Goal: Check status: Check status

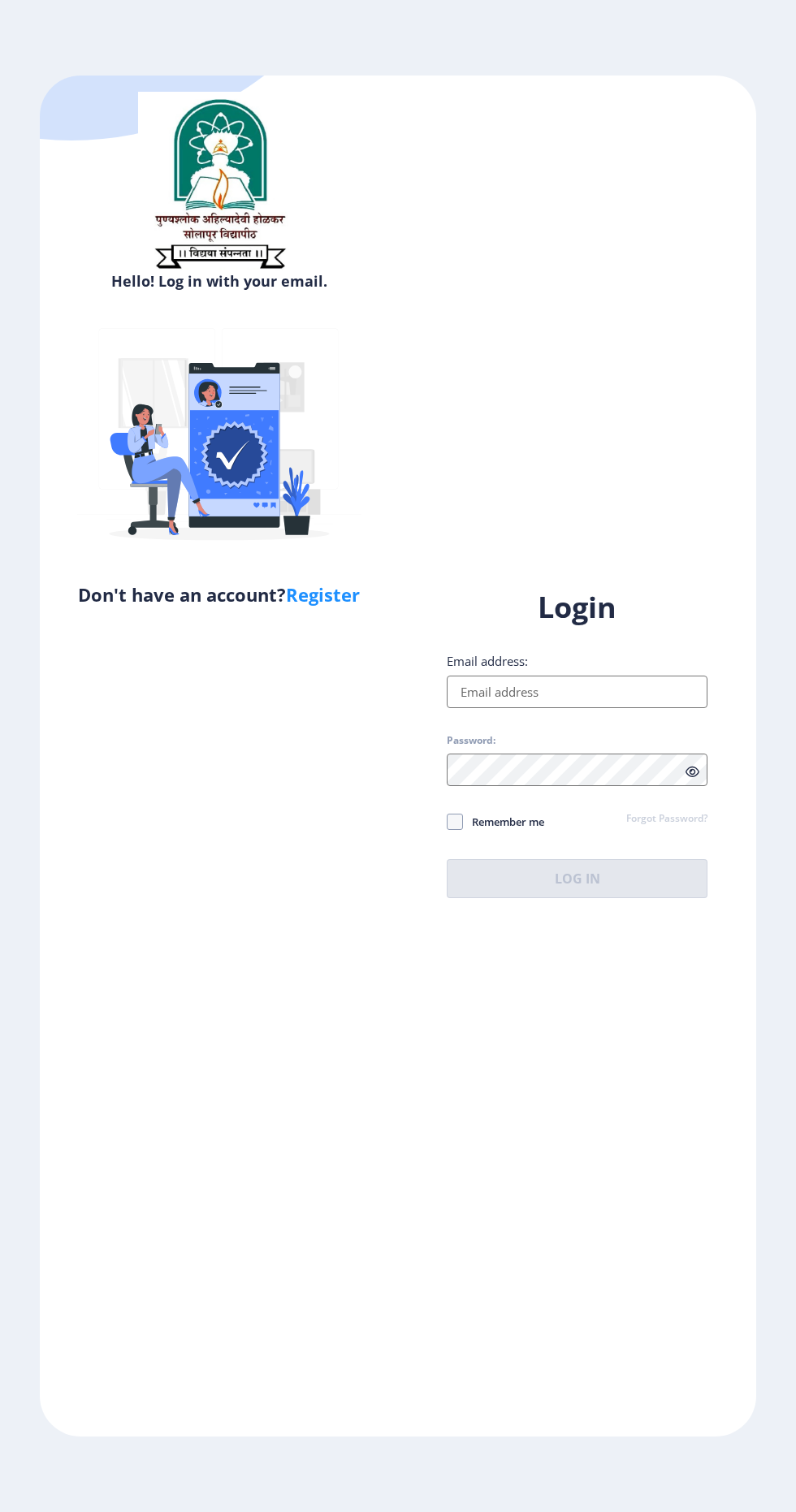
click at [610, 709] on input "Email address:" at bounding box center [577, 692] width 261 height 33
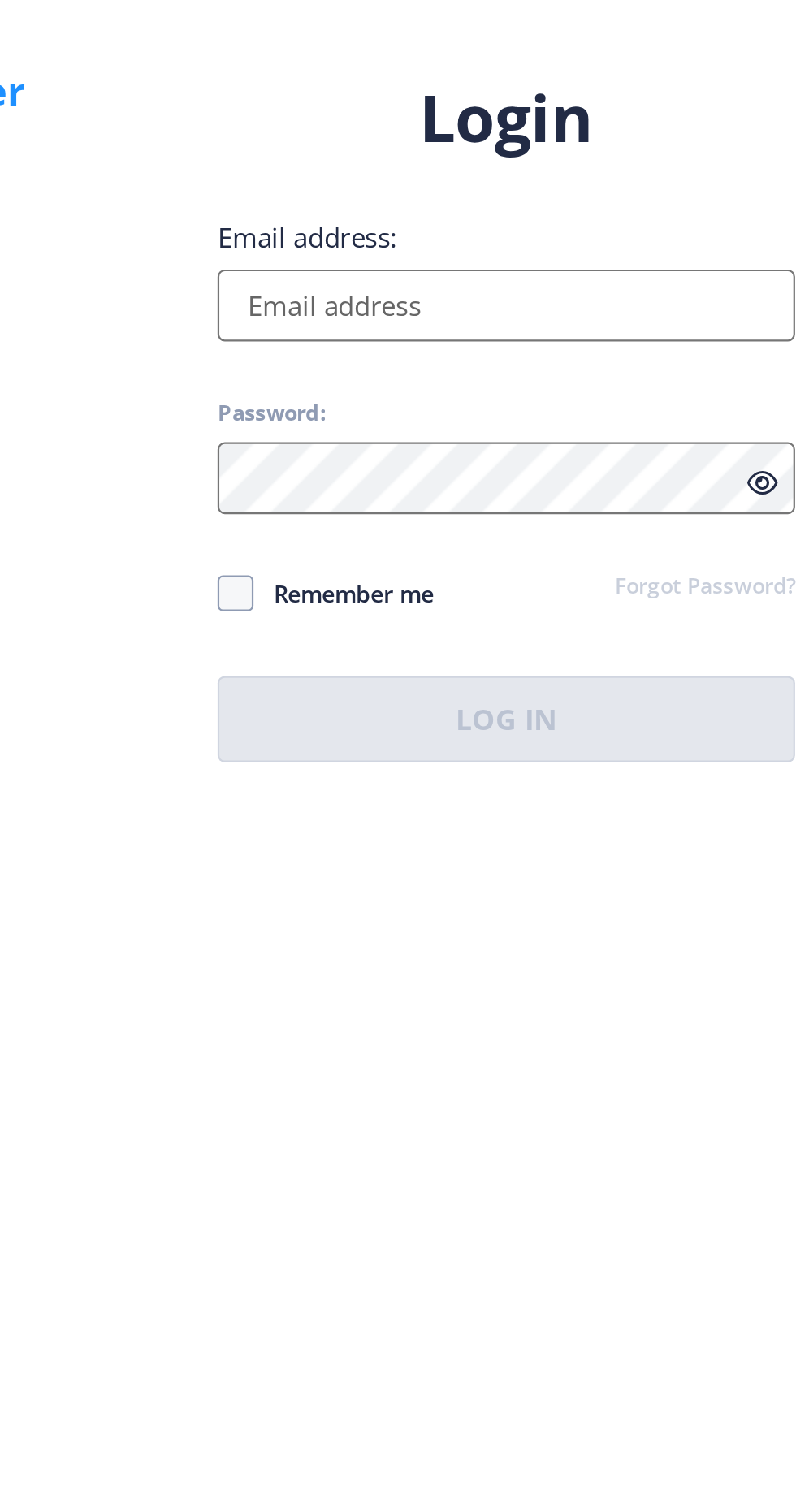
type input "[EMAIL_ADDRESS][DOMAIN_NAME]"
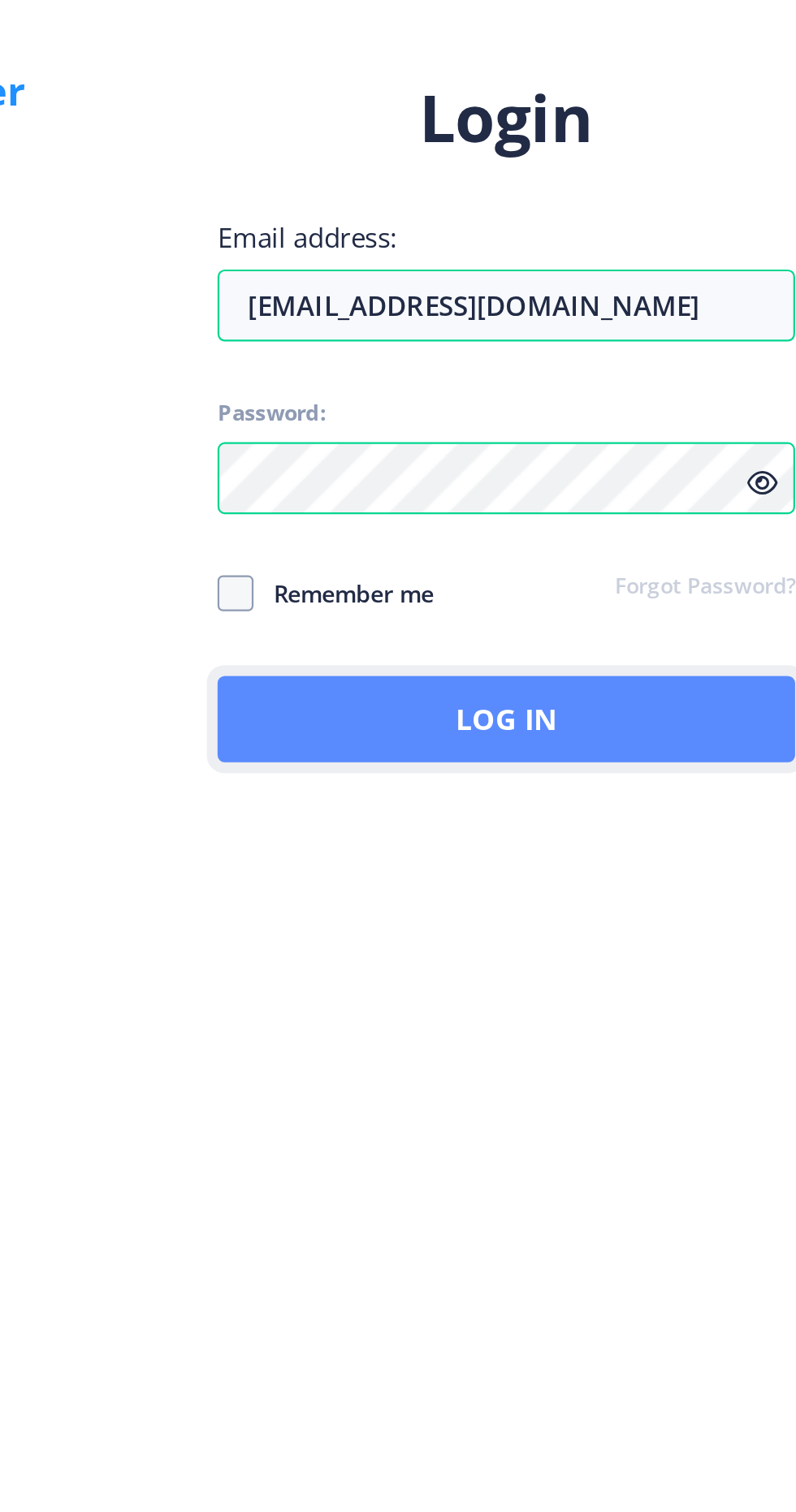
click at [614, 898] on button "Log In" at bounding box center [577, 879] width 261 height 39
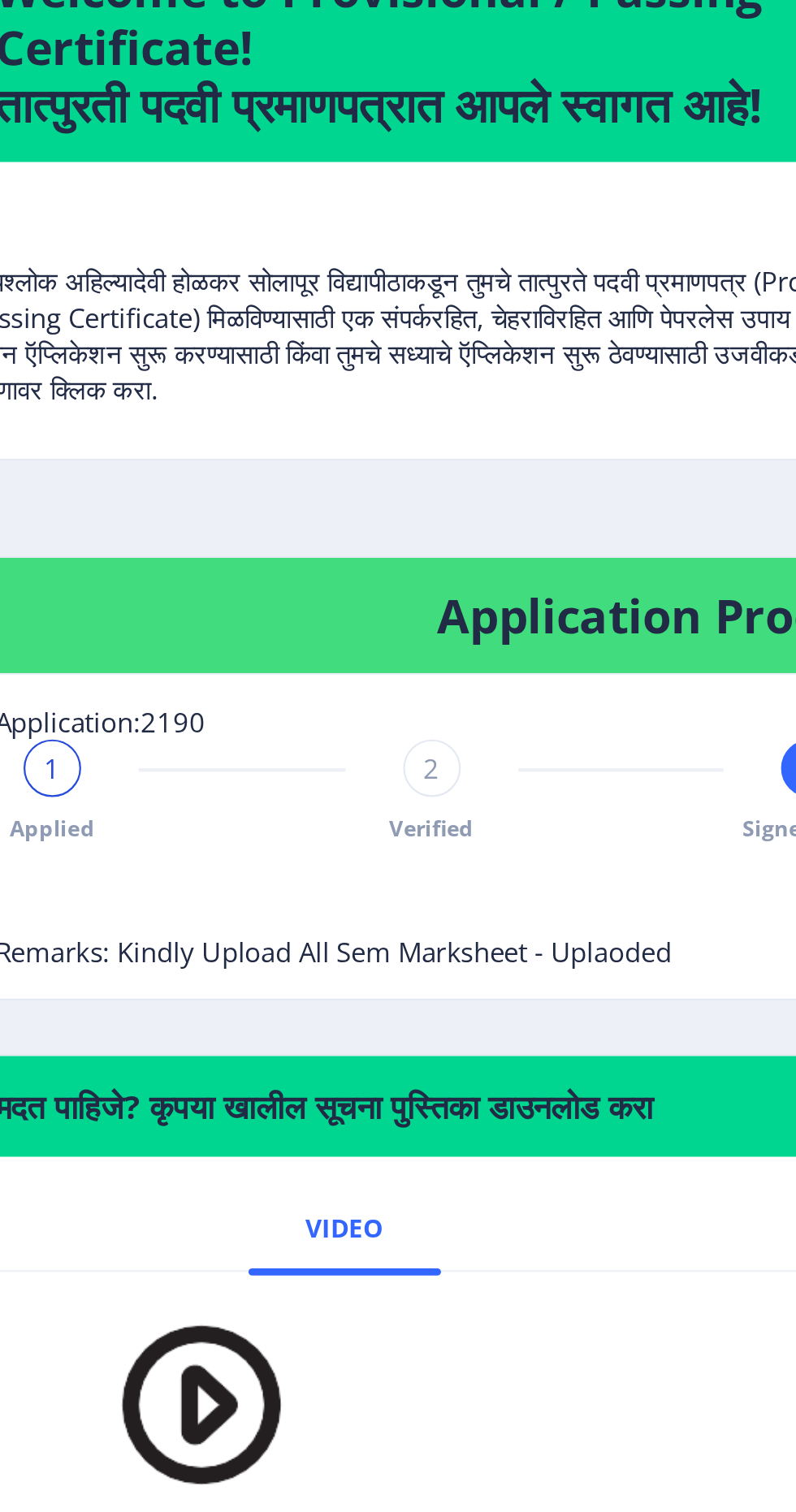
click at [299, 581] on div "2" at bounding box center [294, 569] width 26 height 26
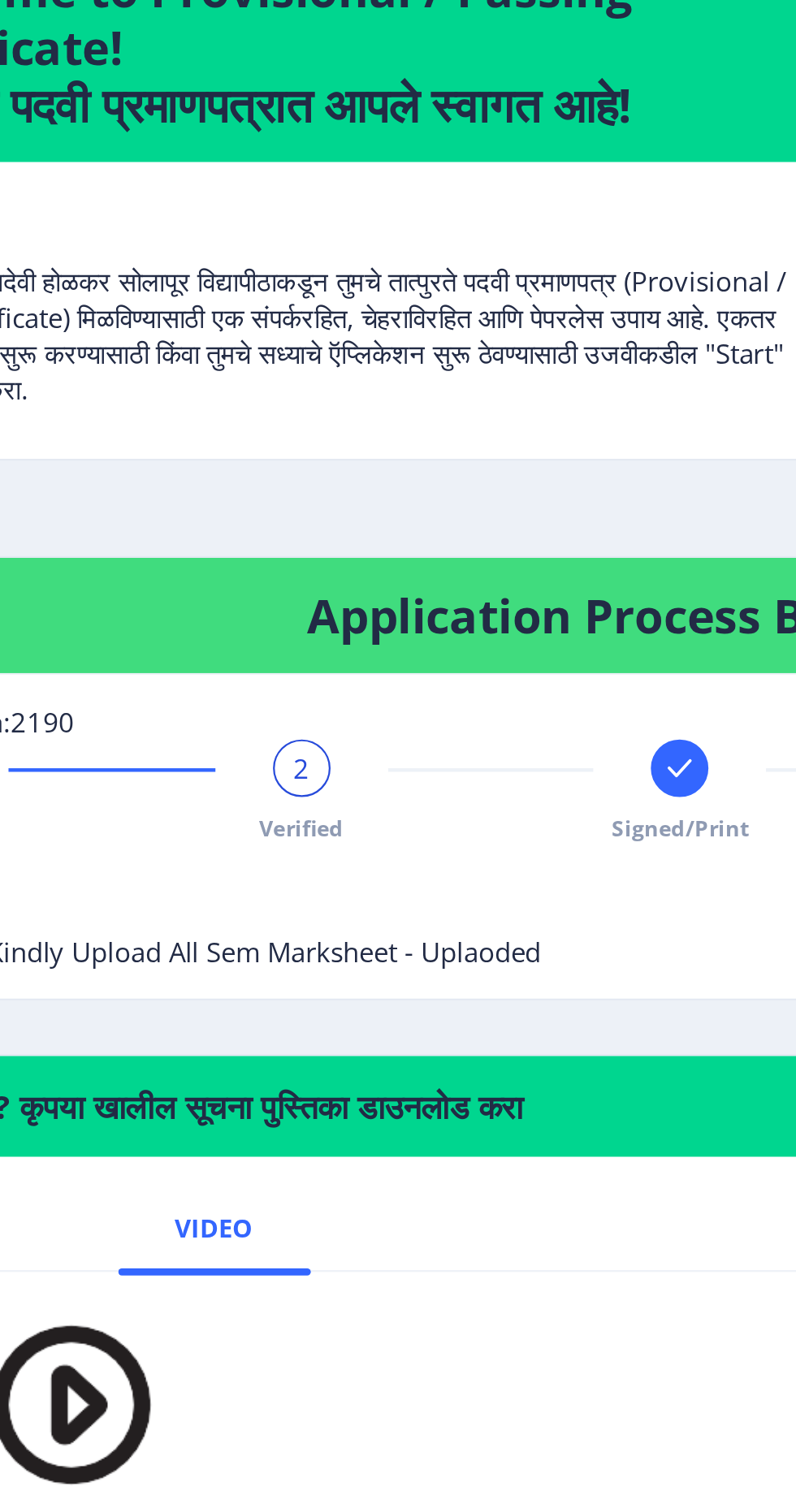
click at [455, 571] on div at bounding box center [465, 569] width 26 height 26
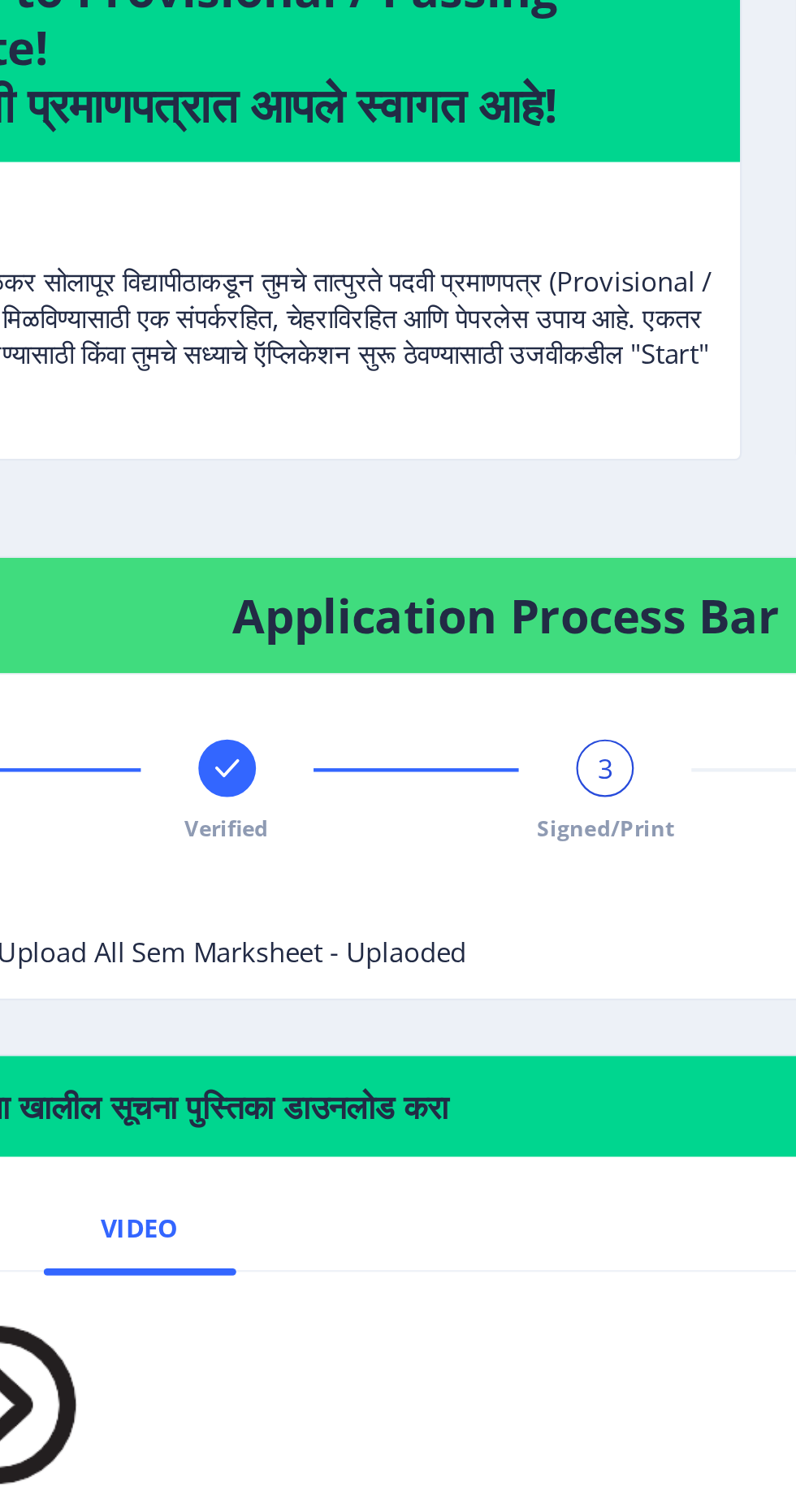
click at [464, 576] on span "3" at bounding box center [466, 570] width 7 height 16
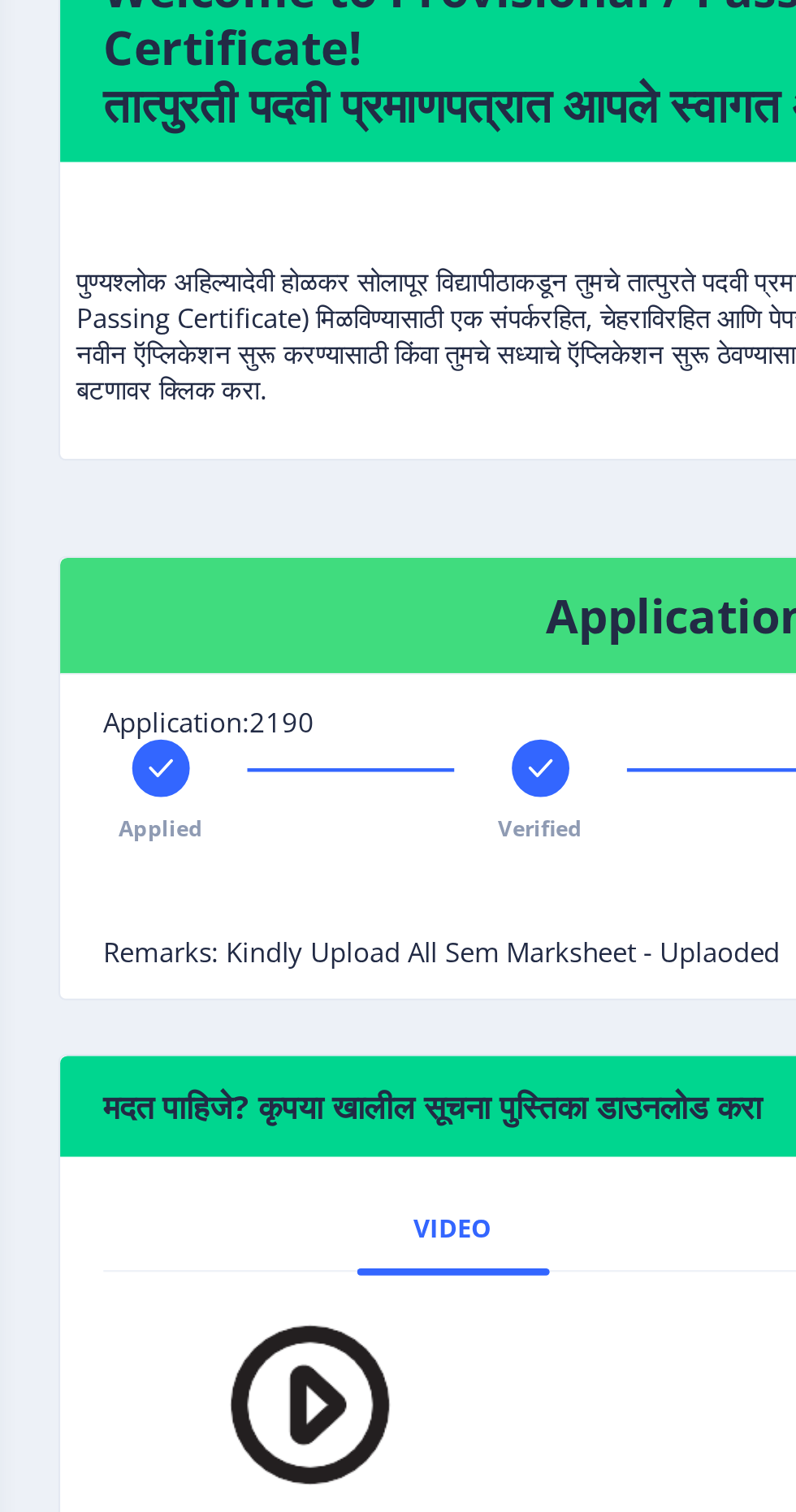
click at [115, 568] on rect at bounding box center [123, 570] width 16 height 16
click at [303, 566] on div at bounding box center [294, 569] width 26 height 26
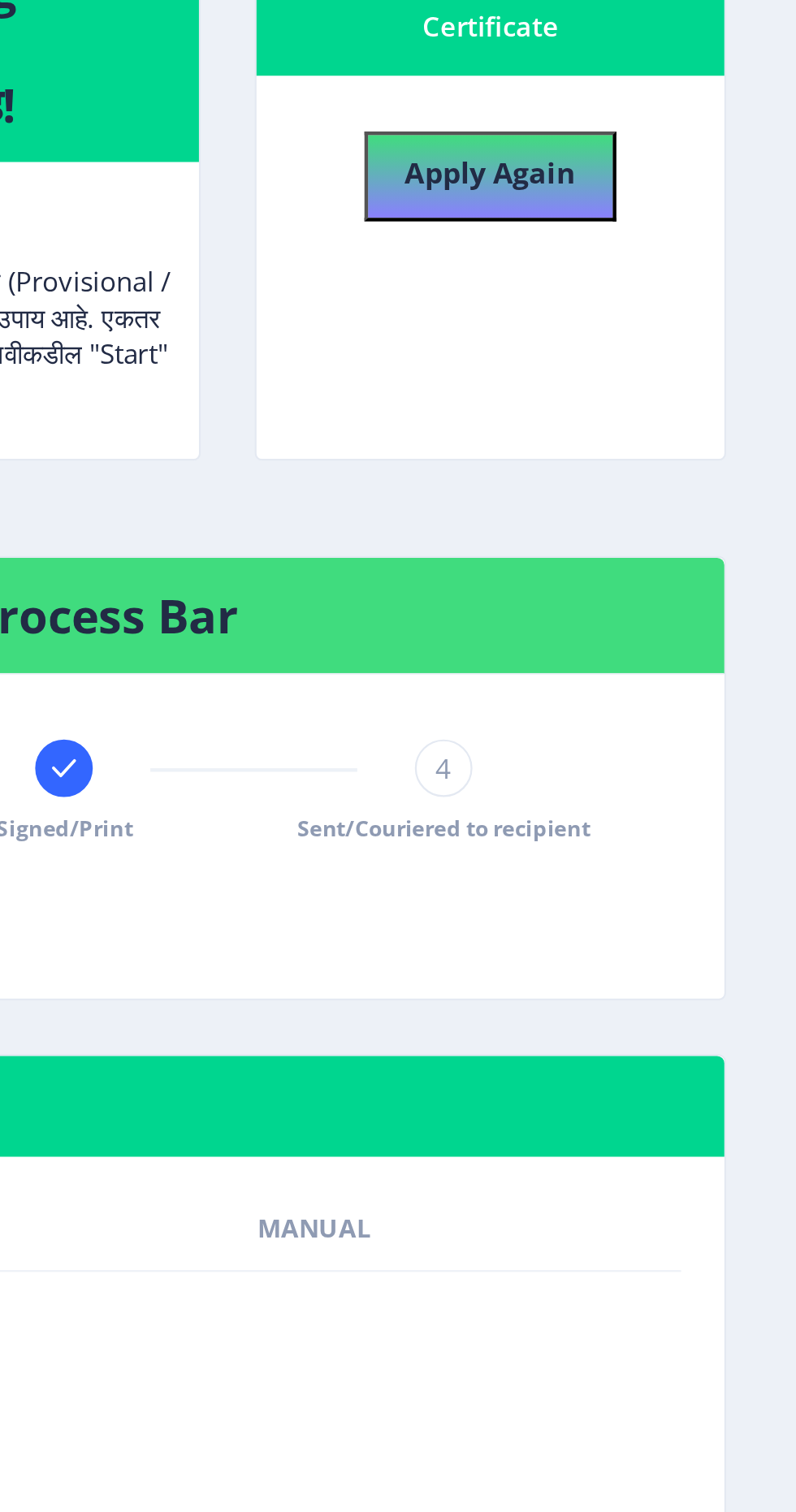
click at [649, 575] on div "4 Sent/Couriered to recipient" at bounding box center [636, 580] width 26 height 47
click at [629, 590] on span "Sent/Couriered to recipient" at bounding box center [637, 598] width 132 height 14
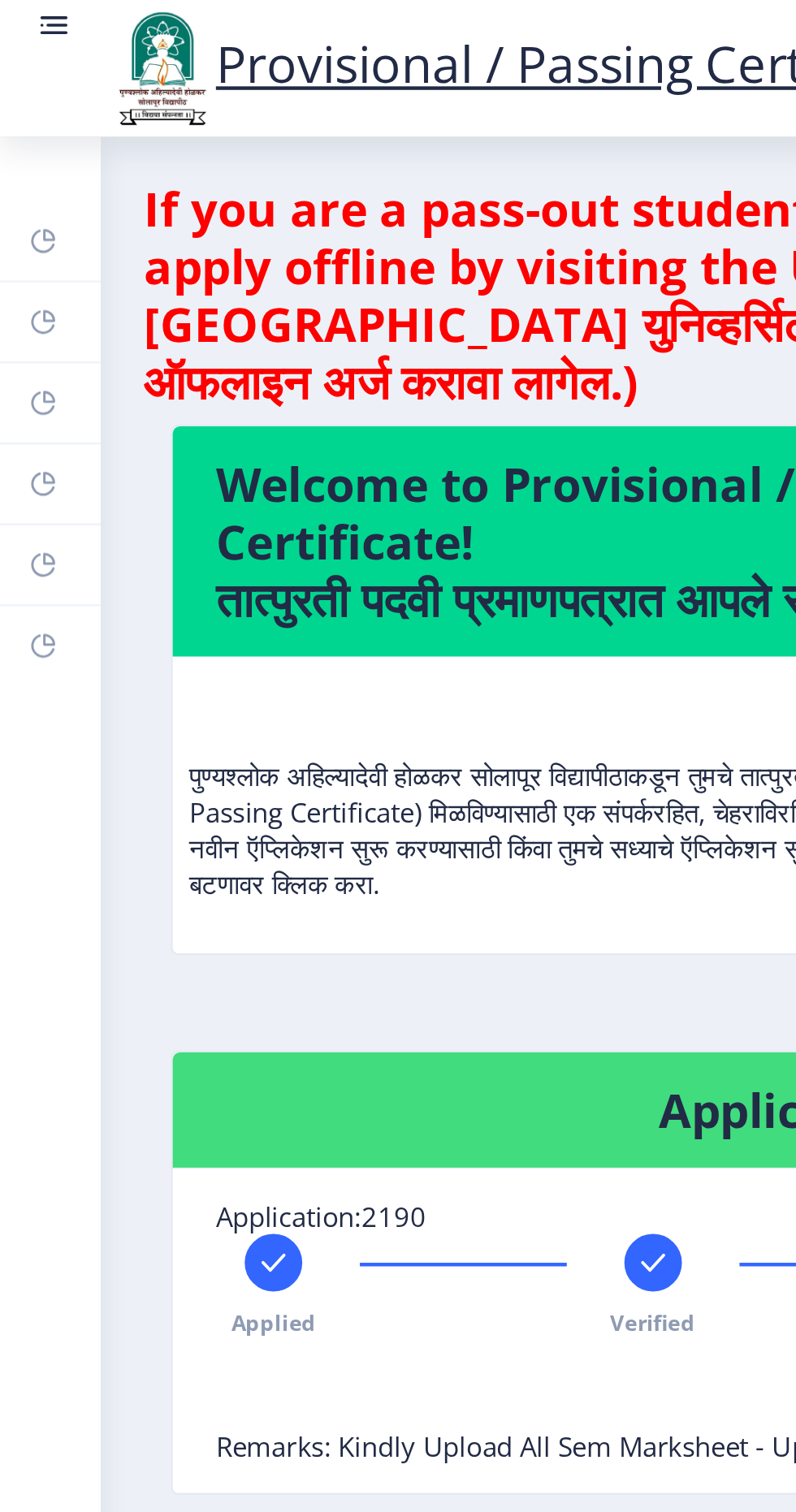
click at [34, 13] on div "Provisional / Passing Certificate" at bounding box center [238, 31] width 410 height 55
click at [27, 12] on rect at bounding box center [26, 12] width 10 height 2
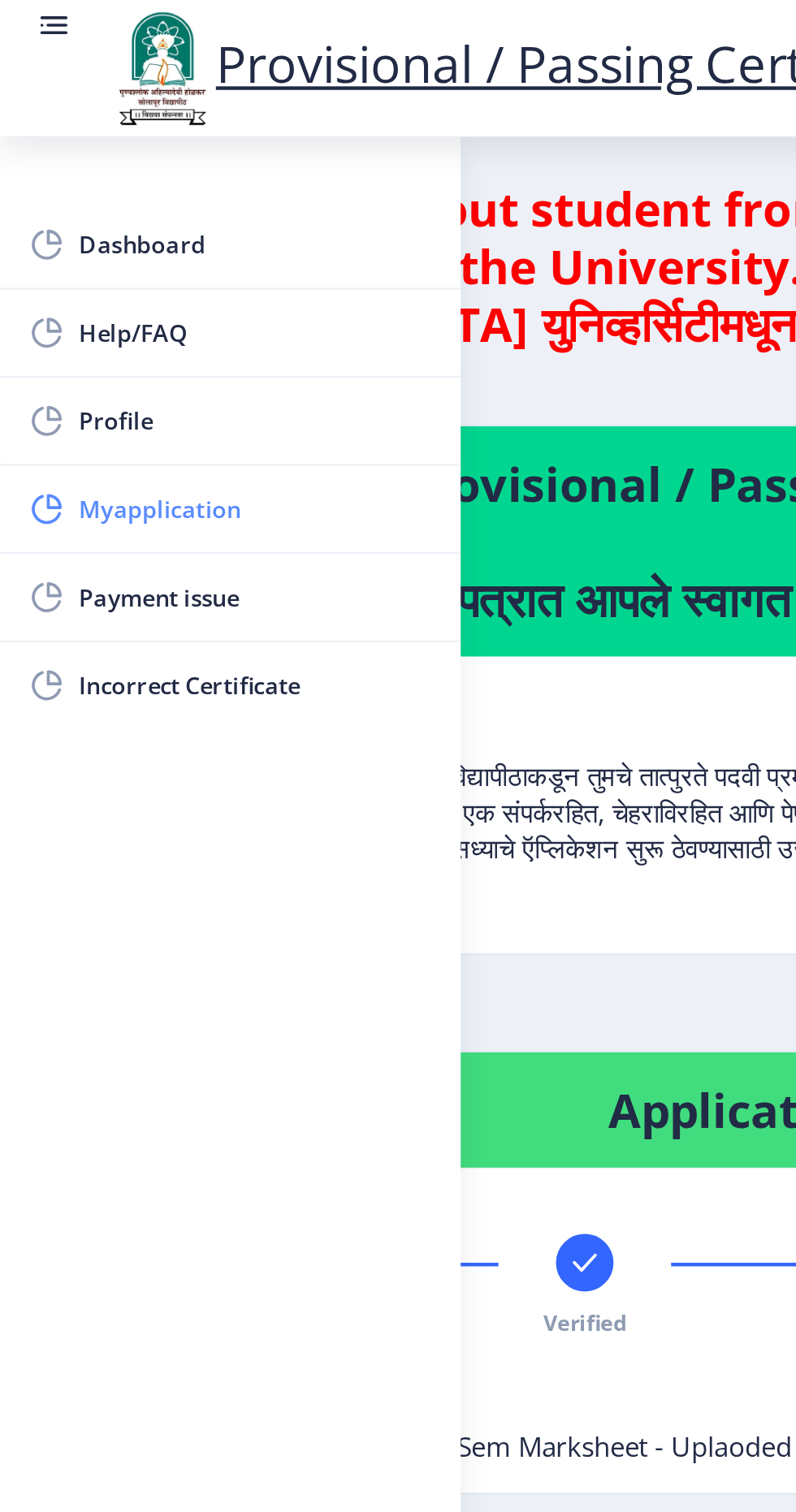
click at [151, 234] on span "Myapplication" at bounding box center [115, 230] width 159 height 20
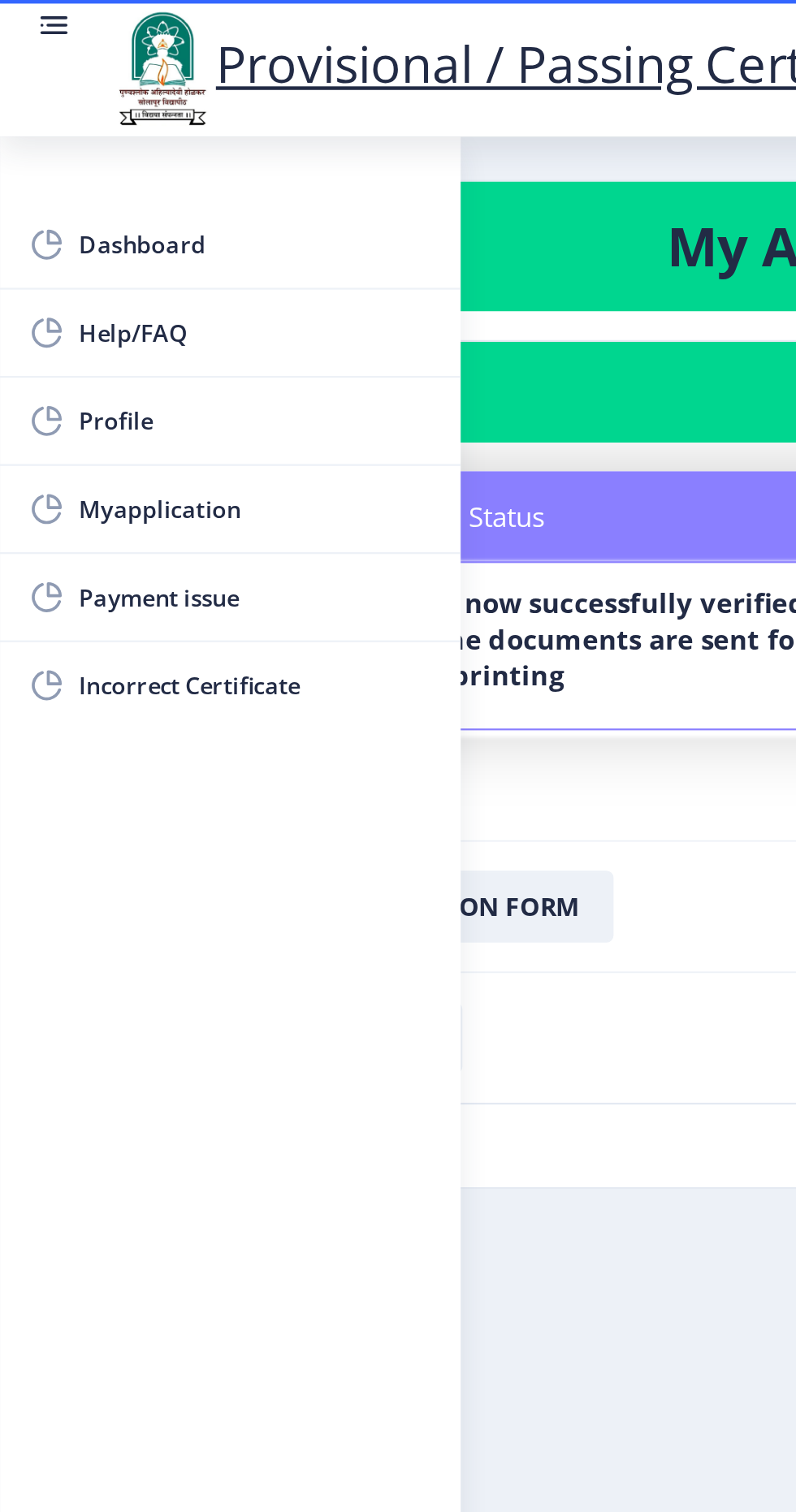
click at [271, 377] on nb-card-body "Status Notes Status Your documents are now successfully verified & digitally si…" at bounding box center [398, 289] width 715 height 179
click at [286, 360] on nb-card-body "Status Notes Status Your documents are now successfully verified & digitally si…" at bounding box center [398, 289] width 715 height 179
click at [26, 12] on rect at bounding box center [26, 12] width 10 height 2
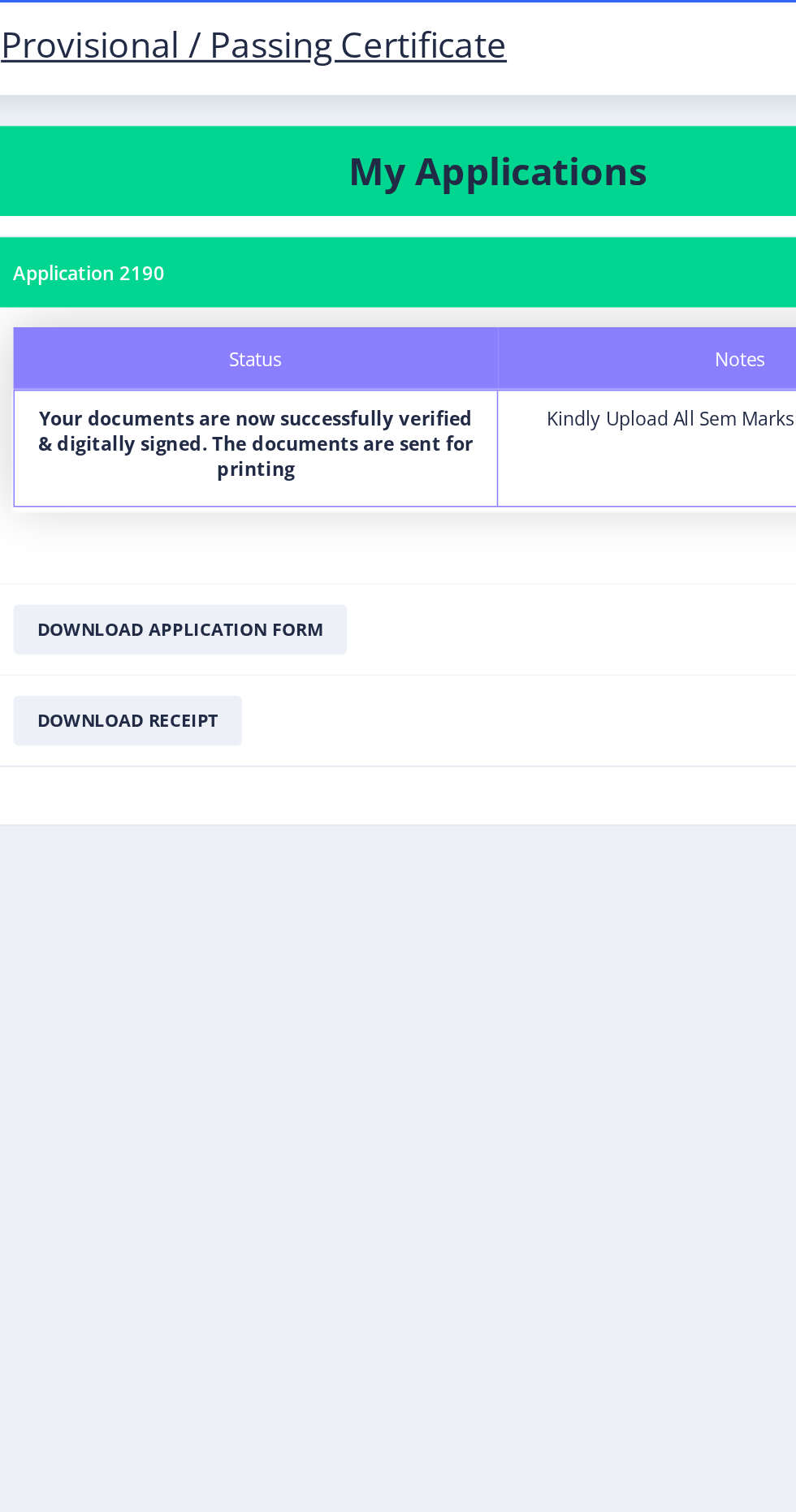
click at [360, 17] on link "Provisional / Passing Certificate" at bounding box center [237, 28] width 378 height 31
